Goal: Information Seeking & Learning: Learn about a topic

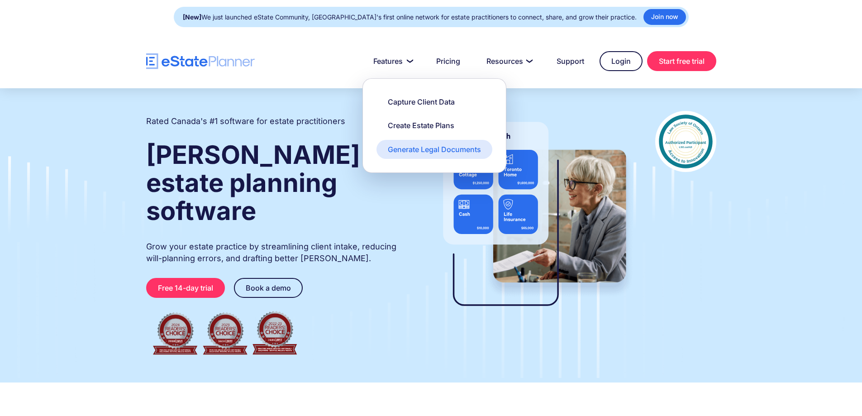
click at [421, 148] on div "Generate Legal Documents" at bounding box center [434, 149] width 93 height 10
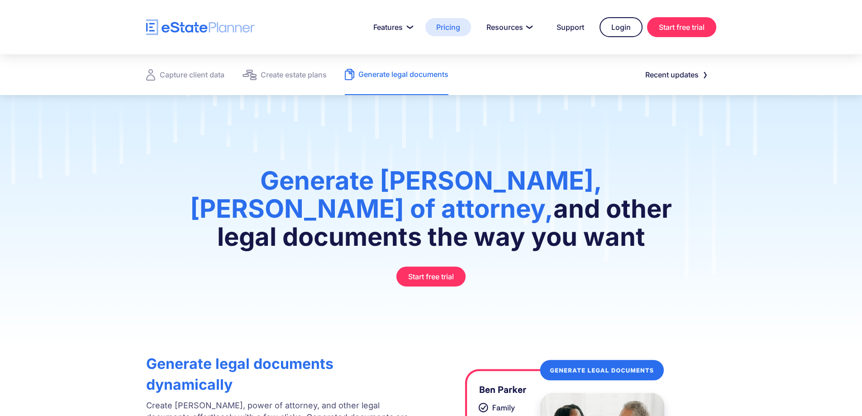
click at [455, 30] on link "Pricing" at bounding box center [448, 27] width 46 height 18
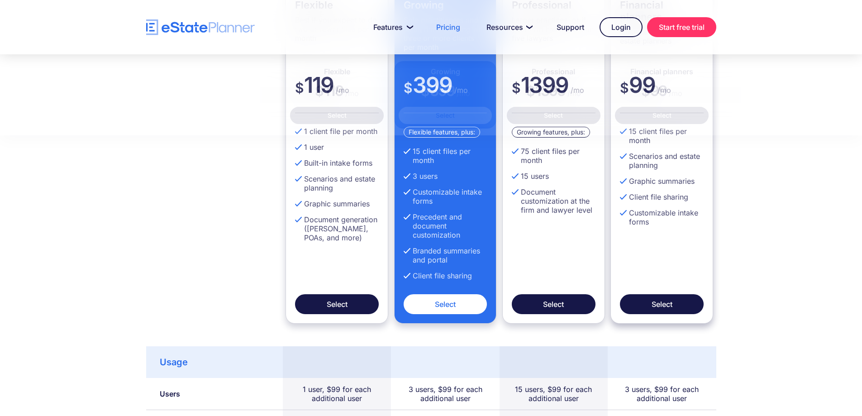
scroll to position [498, 0]
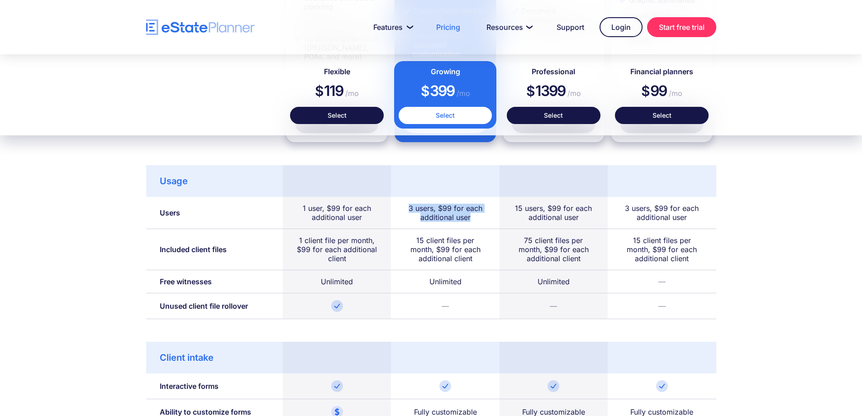
drag, startPoint x: 474, startPoint y: 216, endPoint x: 398, endPoint y: 208, distance: 76.5
click at [398, 208] on div "3 users, $99 for each additional user" at bounding box center [445, 213] width 108 height 32
click at [411, 211] on div "3 users, $99 for each additional user" at bounding box center [445, 213] width 81 height 18
click at [405, 218] on div "3 users, $99 for each additional user" at bounding box center [445, 213] width 81 height 18
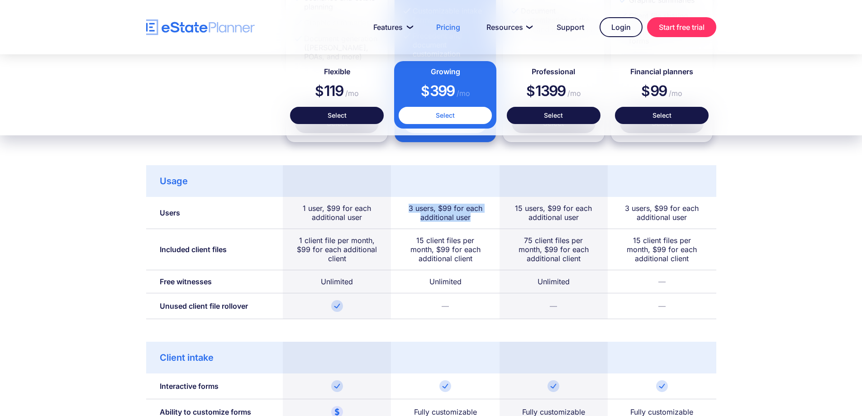
drag, startPoint x: 449, startPoint y: 212, endPoint x: 480, endPoint y: 218, distance: 31.7
click at [480, 218] on div "3 users, $99 for each additional user" at bounding box center [445, 213] width 81 height 18
click at [483, 219] on div "3 users, $99 for each additional user" at bounding box center [445, 213] width 81 height 18
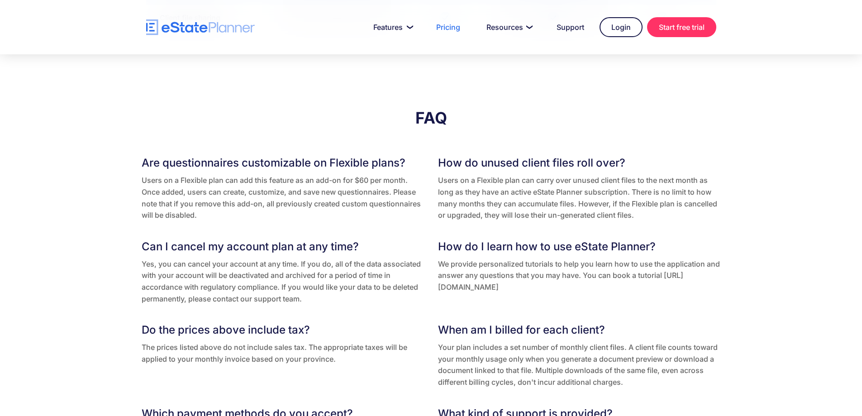
scroll to position [1720, 0]
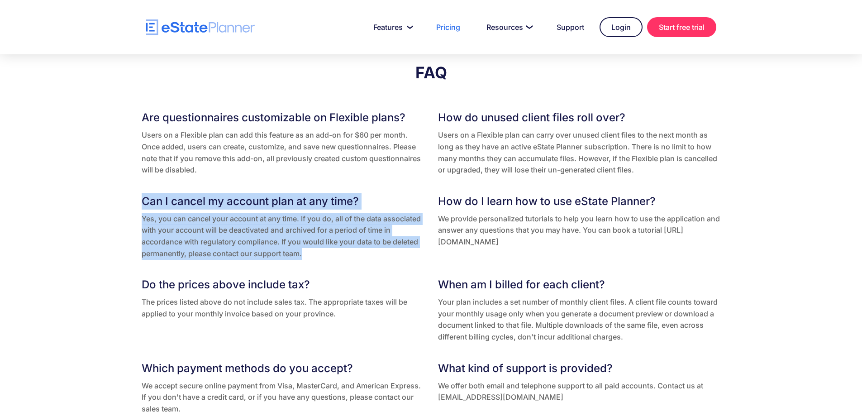
drag, startPoint x: 144, startPoint y: 201, endPoint x: 359, endPoint y: 261, distance: 223.1
click at [359, 261] on div "Can I cancel my account plan at any time? Yes, you can cancel your account at a…" at bounding box center [283, 228] width 283 height 70
click at [358, 256] on p "Yes, you can cancel your account at any time. If you do, all of the data associ…" at bounding box center [283, 236] width 283 height 46
drag, startPoint x: 358, startPoint y: 256, endPoint x: 60, endPoint y: 195, distance: 304.3
click at [60, 195] on div "FAQ Are questionnaires customizable on Flexible plans? Users on a Flexible plan…" at bounding box center [431, 240] width 862 height 443
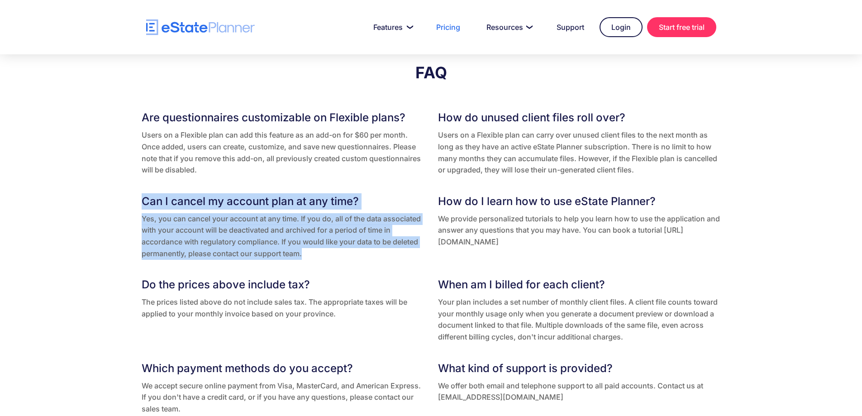
click at [200, 199] on h3 "Can I cancel my account plan at any time?" at bounding box center [283, 201] width 283 height 16
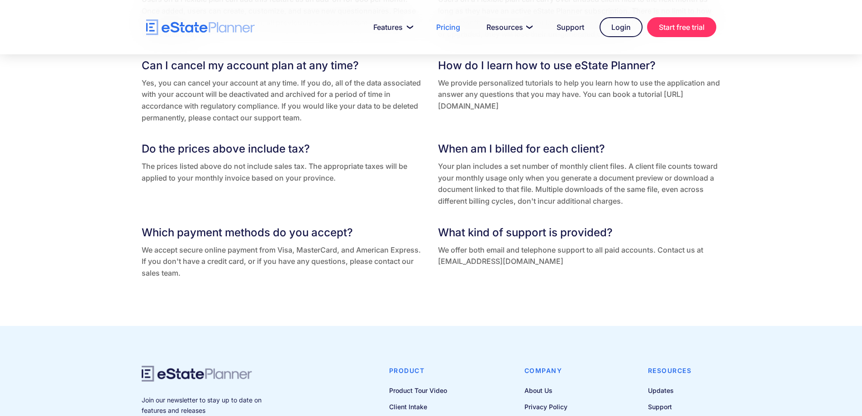
scroll to position [1901, 0]
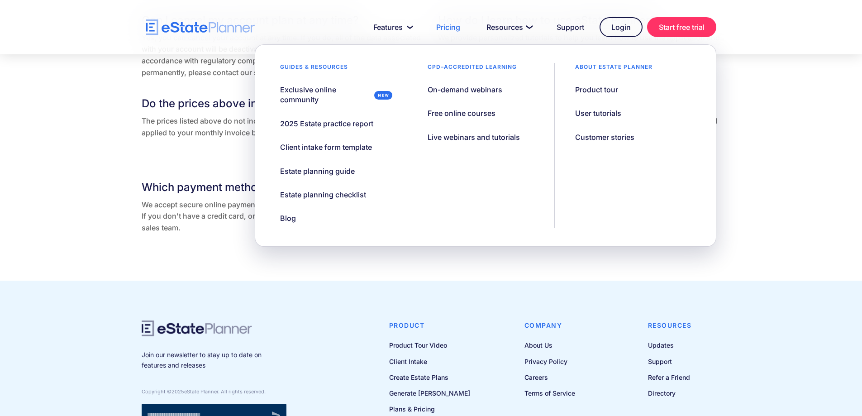
click at [425, 268] on div "FAQ Are questionnaires customizable on Flexible plans? Users on a Flexible plan…" at bounding box center [431, 59] width 862 height 443
